Goal: Task Accomplishment & Management: Manage account settings

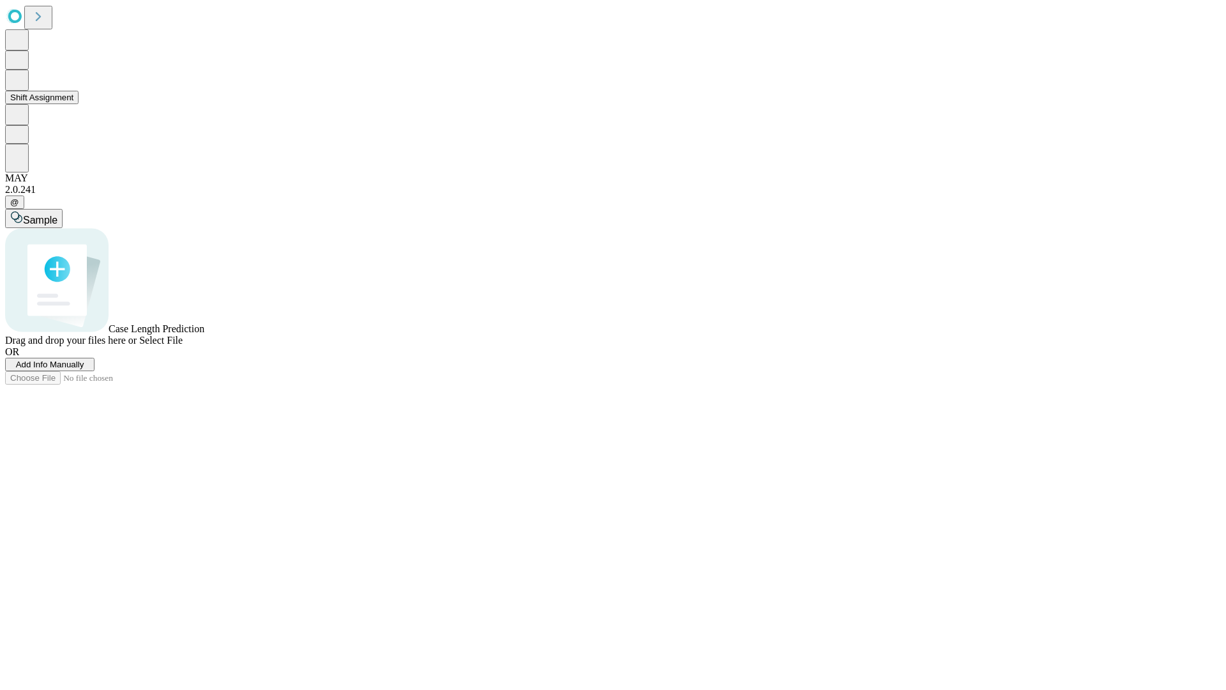
click at [79, 104] on button "Shift Assignment" at bounding box center [41, 97] width 73 height 13
